Goal: Transaction & Acquisition: Purchase product/service

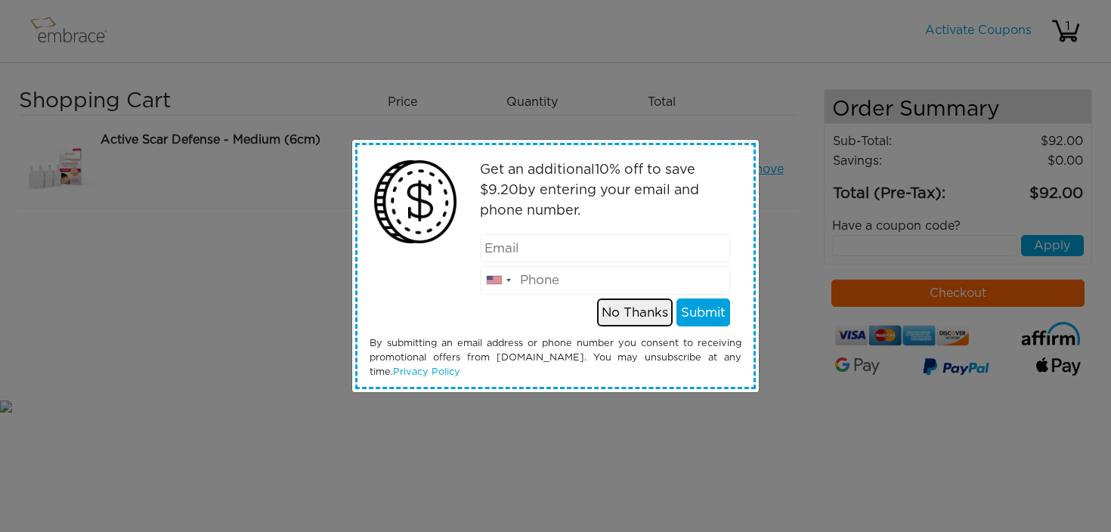
click at [627, 315] on button "No Thanks" at bounding box center [635, 313] width 76 height 29
click at [854, 240] on div "Get an additional 10 % off to save $ 27.60 by entering your email and phone num…" at bounding box center [555, 266] width 1111 height 532
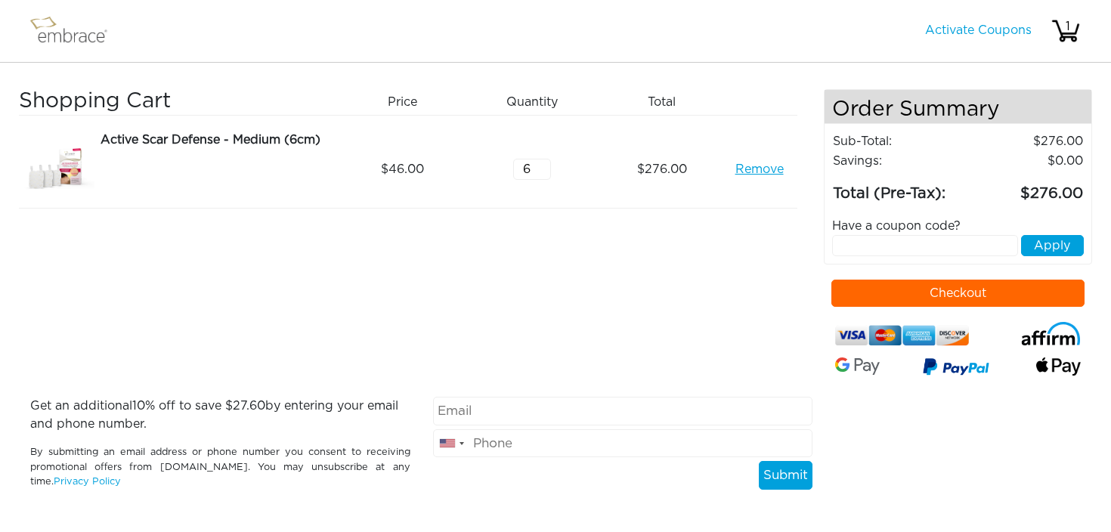
click at [873, 245] on input "text" at bounding box center [925, 245] width 186 height 21
type input "welcome10"
click at [1055, 242] on button "Apply" at bounding box center [1052, 245] width 63 height 21
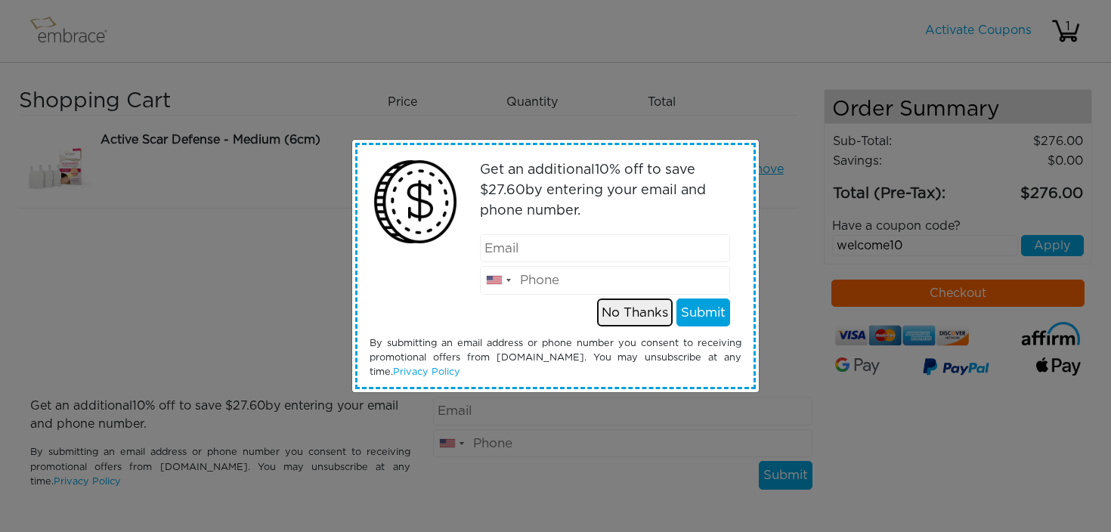
click at [634, 308] on button "No Thanks" at bounding box center [635, 313] width 76 height 29
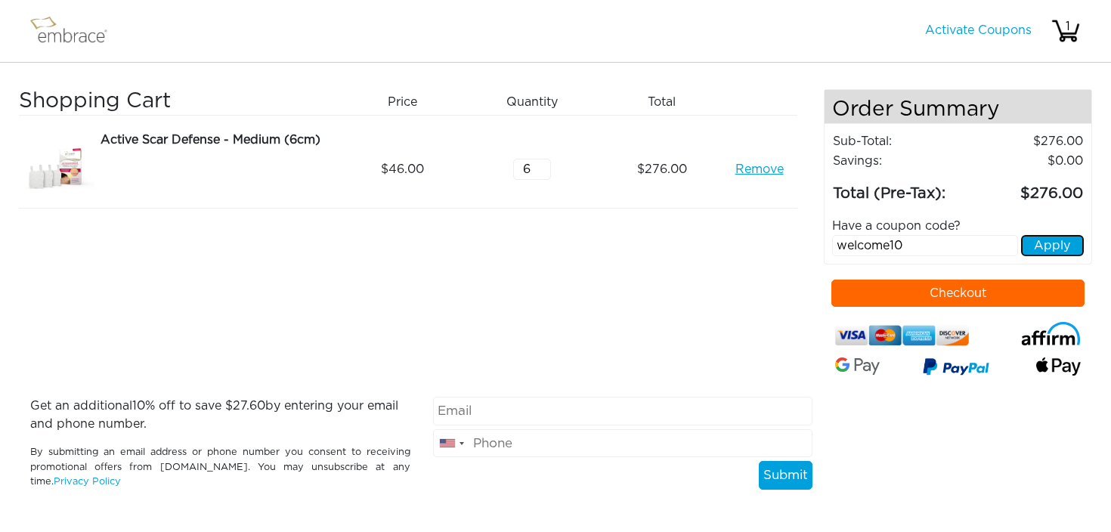
click at [1054, 251] on button "Apply" at bounding box center [1052, 245] width 63 height 21
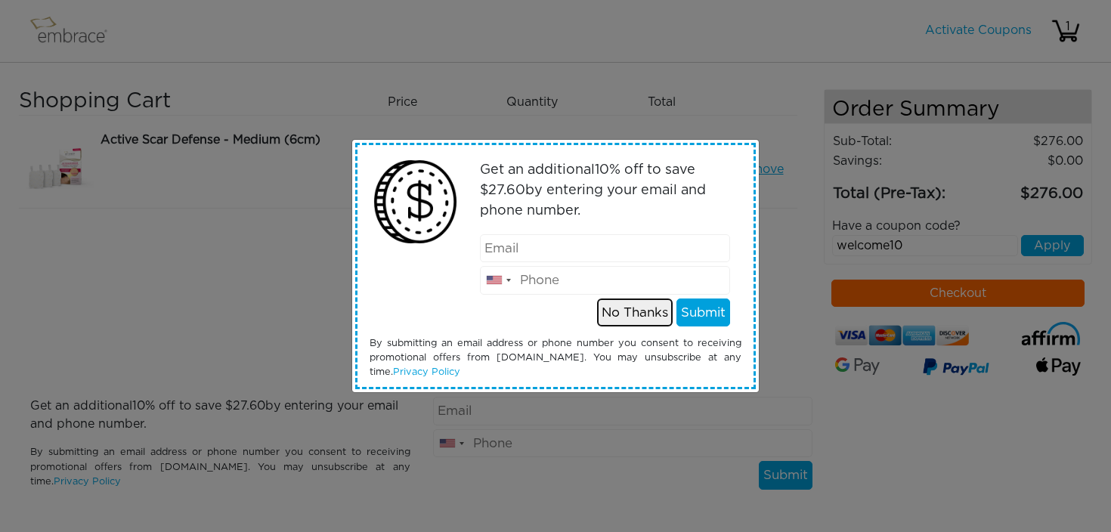
click at [631, 317] on button "No Thanks" at bounding box center [635, 313] width 76 height 29
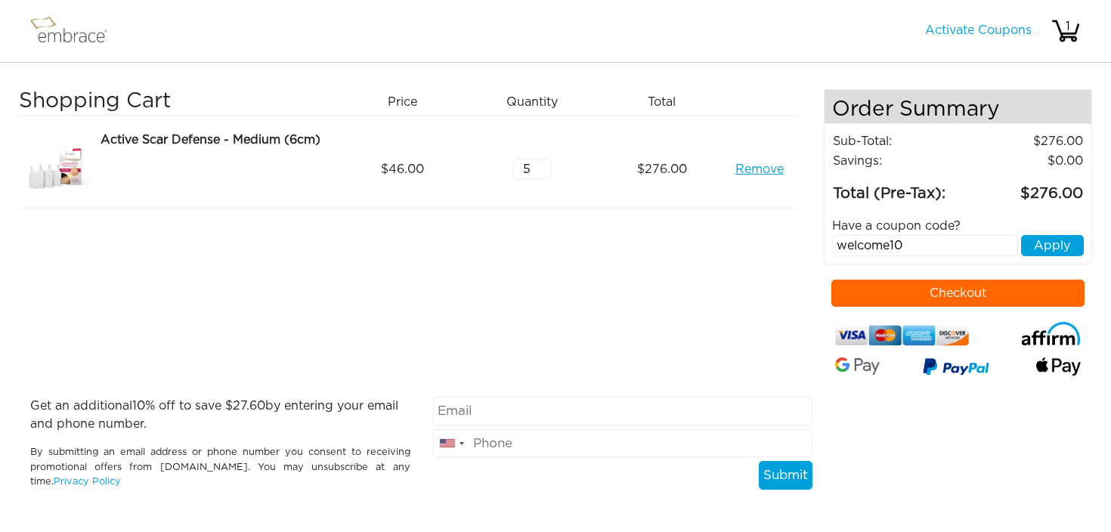
click at [545, 172] on input "5" at bounding box center [532, 169] width 38 height 21
type input "4"
click at [545, 172] on input "4" at bounding box center [532, 169] width 38 height 21
click at [986, 289] on button "Checkout" at bounding box center [958, 293] width 253 height 27
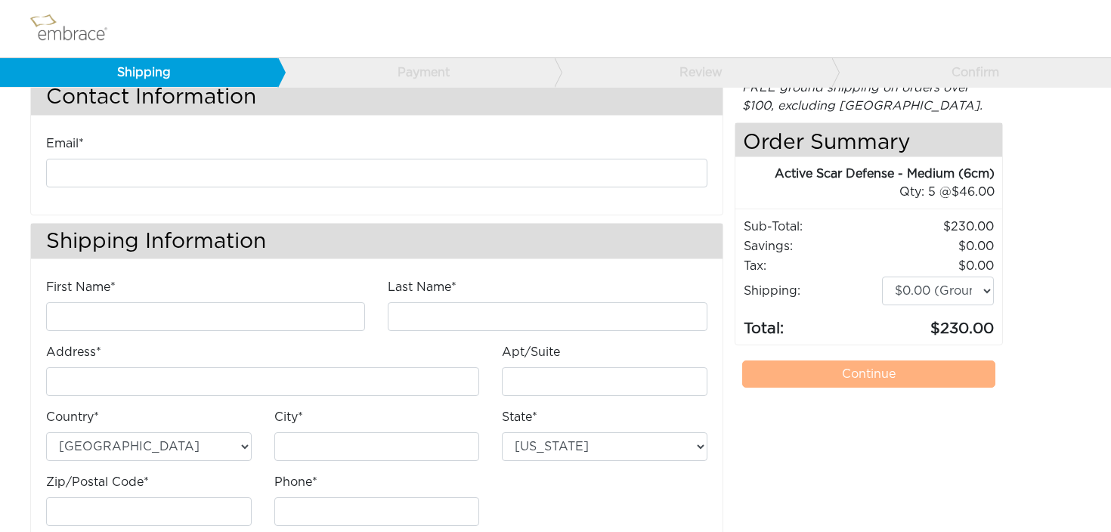
scroll to position [84, 0]
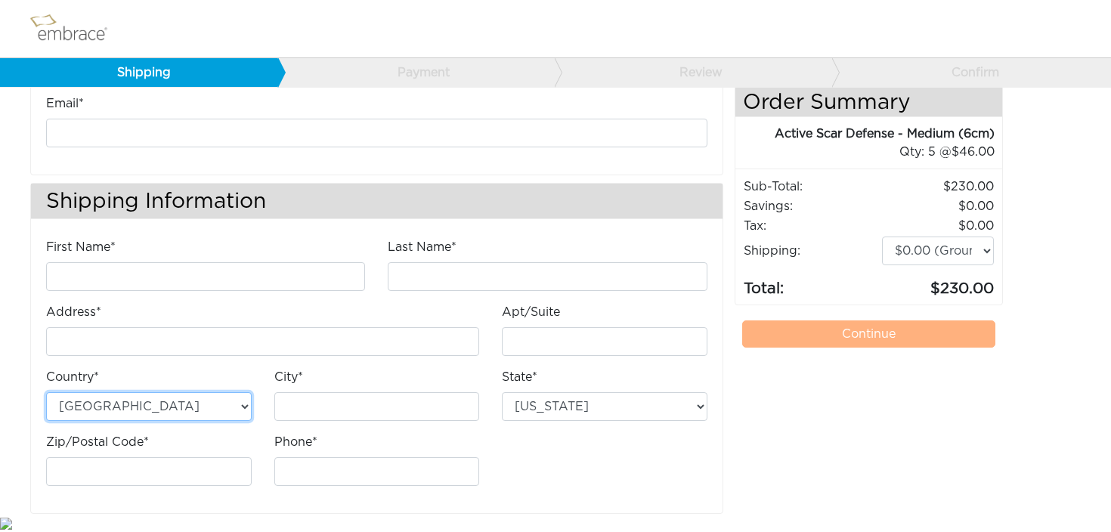
click at [163, 411] on select "[GEOGRAPHIC_DATA] [GEOGRAPHIC_DATA]" at bounding box center [149, 406] width 206 height 29
select select "AU"
click at [46, 392] on select "[GEOGRAPHIC_DATA] [GEOGRAPHIC_DATA]" at bounding box center [149, 406] width 206 height 29
select select "5"
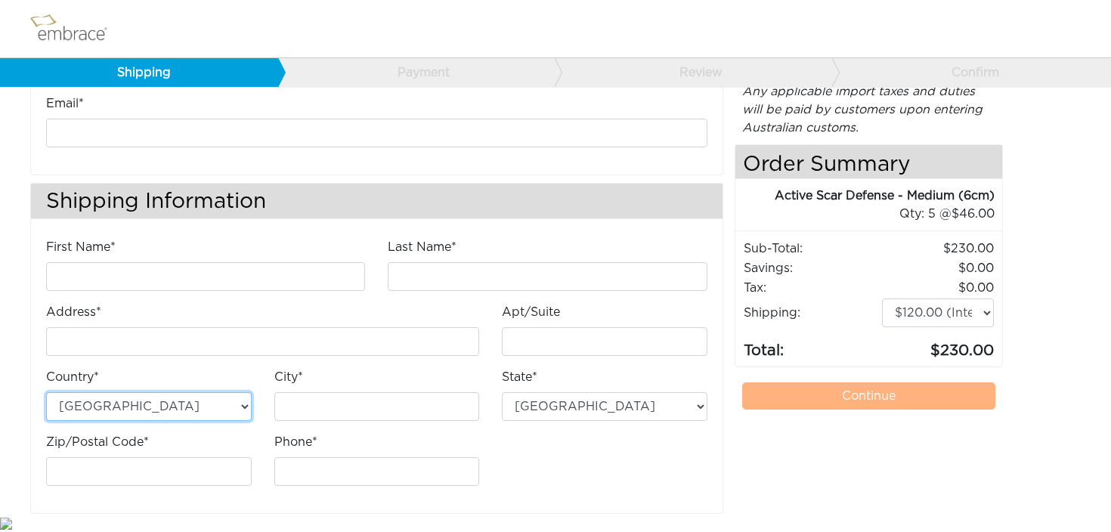
click at [159, 406] on select "[GEOGRAPHIC_DATA] [GEOGRAPHIC_DATA]" at bounding box center [149, 406] width 206 height 29
